Goal: Transaction & Acquisition: Book appointment/travel/reservation

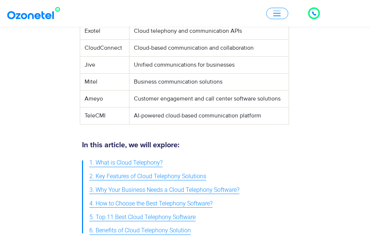
scroll to position [552, 0]
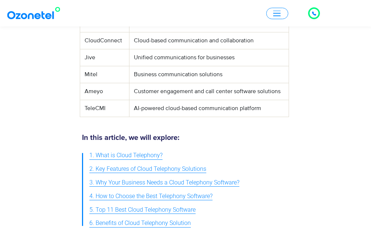
click at [139, 150] on span "1. What is Cloud Telephony?" at bounding box center [125, 155] width 73 height 11
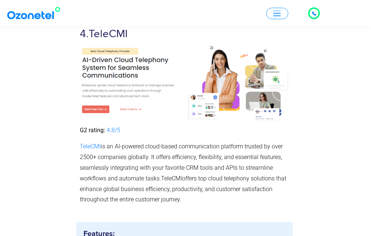
scroll to position [3024, 0]
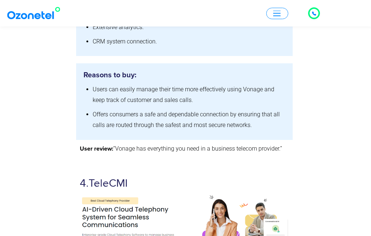
click at [281, 11] on button "button" at bounding box center [277, 13] width 22 height 11
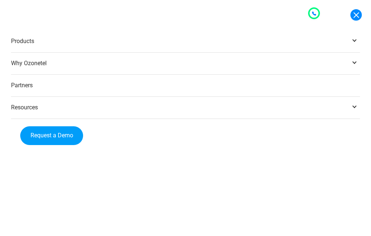
click at [52, 126] on link "Request a Demo" at bounding box center [51, 135] width 63 height 19
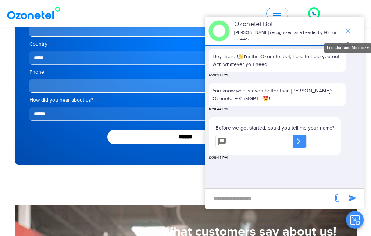
click at [350, 25] on span "end chat or minimize" at bounding box center [347, 31] width 15 height 15
